Goal: Transaction & Acquisition: Purchase product/service

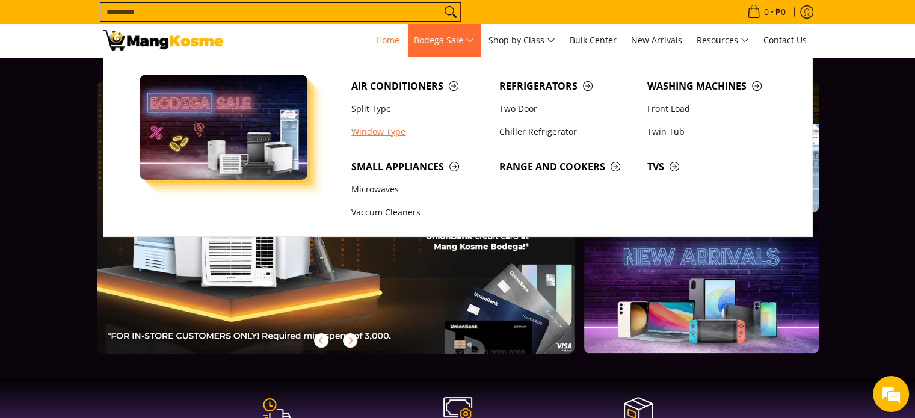
click at [395, 132] on link "Window Type" at bounding box center [419, 131] width 148 height 23
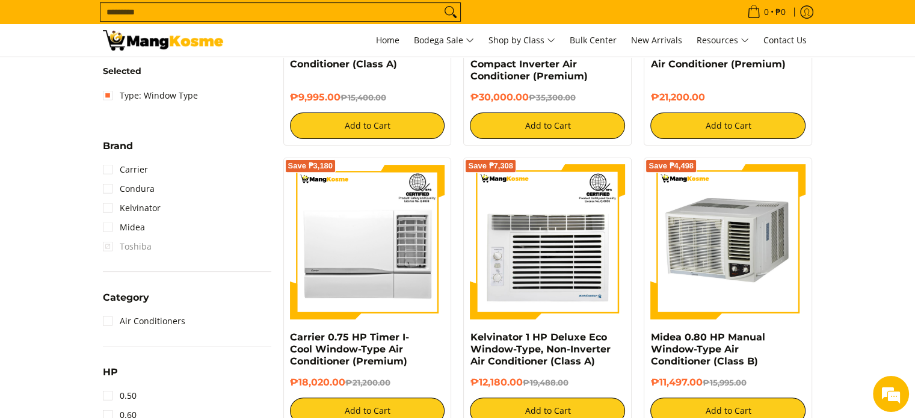
scroll to position [385, 0]
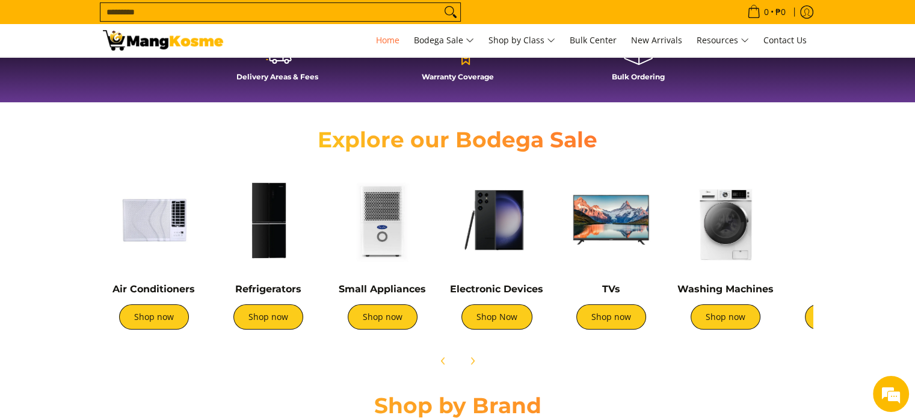
click at [395, 7] on input "Search..." at bounding box center [270, 12] width 341 height 18
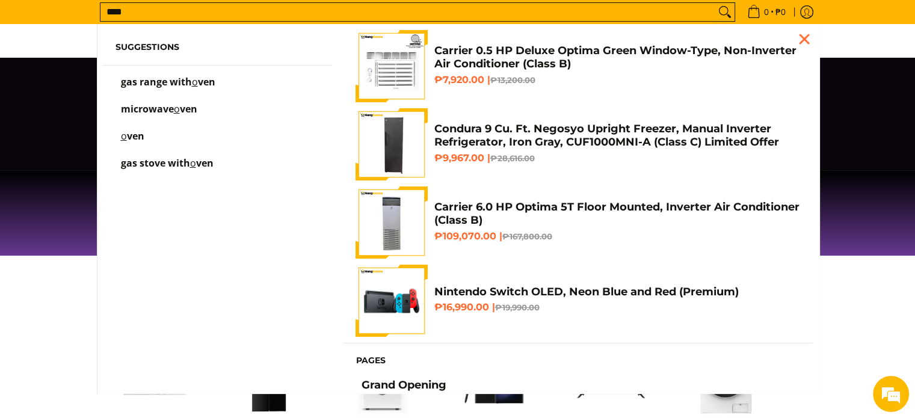
scroll to position [156, 0]
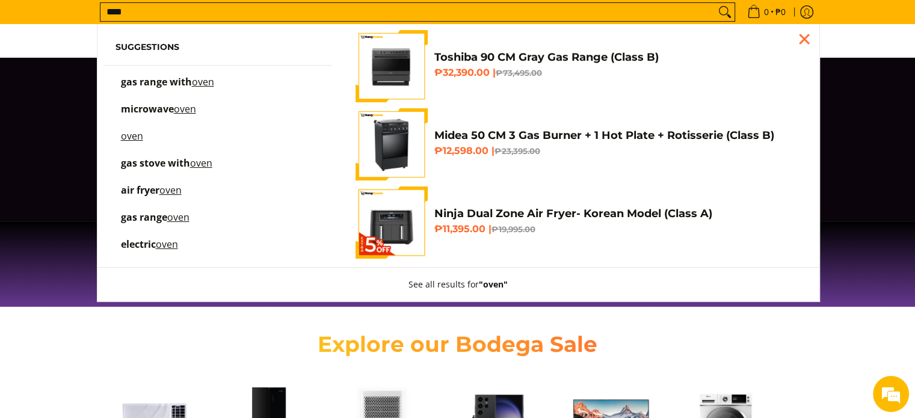
type input "****"
click at [715, 3] on button "Search" at bounding box center [724, 12] width 19 height 18
